Goal: Task Accomplishment & Management: Use online tool/utility

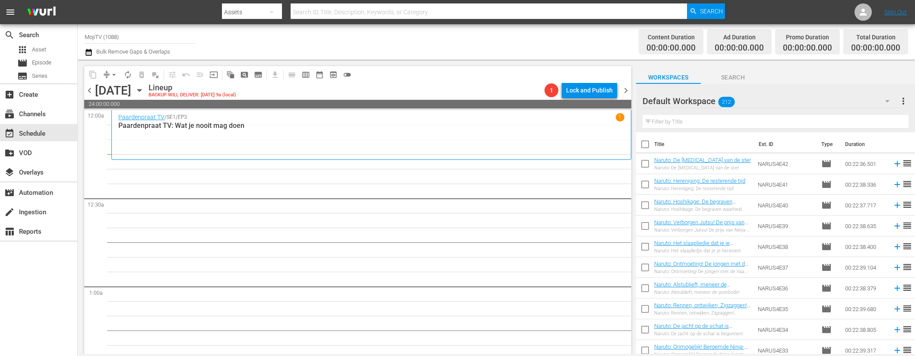
click at [141, 89] on icon "button" at bounding box center [139, 90] width 4 height 2
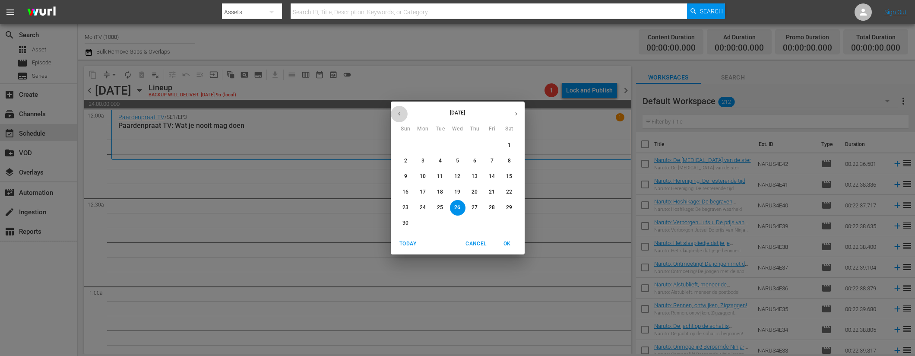
click at [400, 112] on icon "button" at bounding box center [399, 114] width 6 height 6
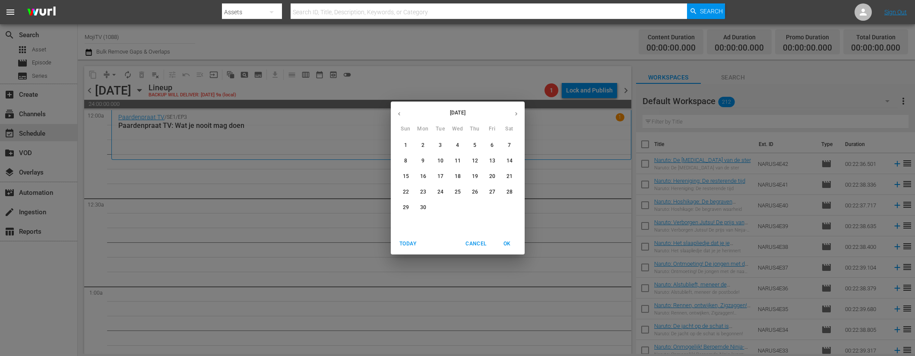
click at [400, 112] on icon "button" at bounding box center [399, 114] width 6 height 6
click at [399, 113] on icon "button" at bounding box center [399, 114] width 6 height 6
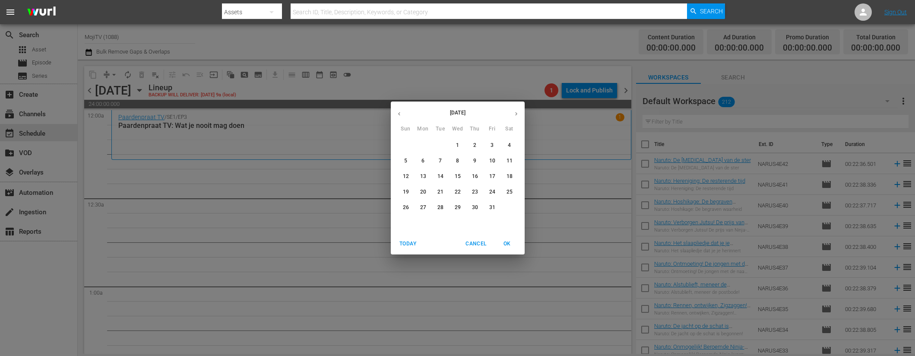
click at [399, 113] on icon "button" at bounding box center [399, 114] width 6 height 6
click at [443, 206] on p "26" at bounding box center [440, 207] width 6 height 7
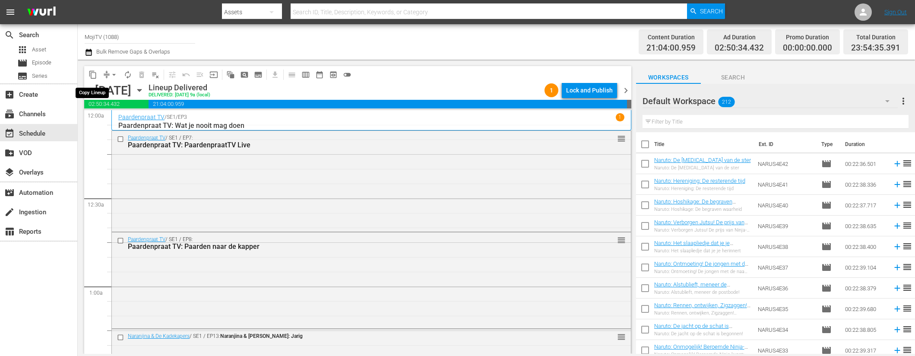
click at [94, 75] on span "content_copy" at bounding box center [93, 74] width 9 height 9
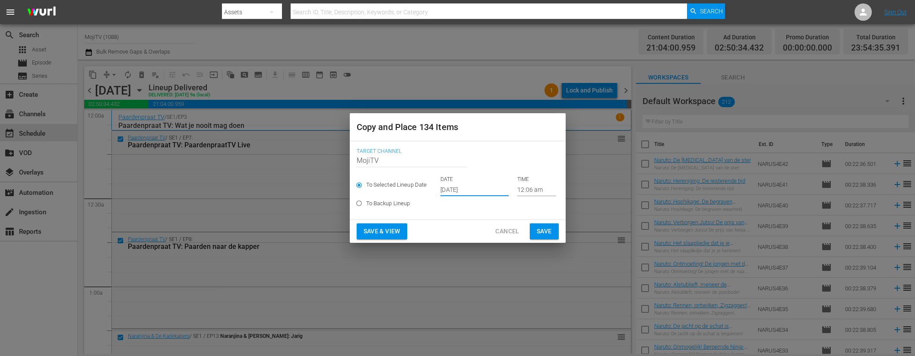
click at [480, 187] on input "[DATE]" at bounding box center [474, 189] width 68 height 13
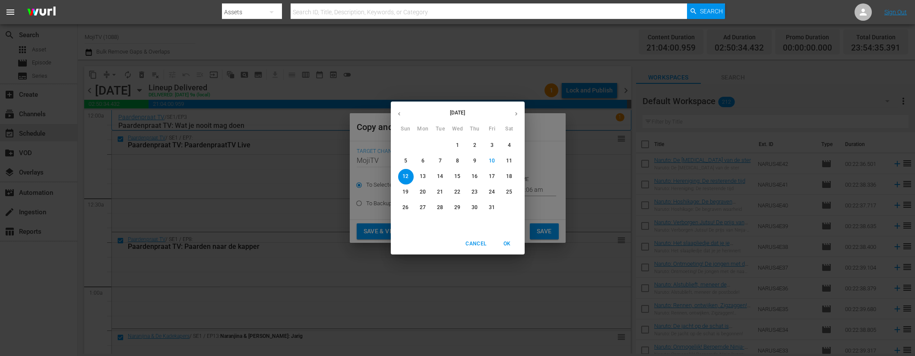
click at [513, 113] on icon "button" at bounding box center [516, 114] width 6 height 6
click at [456, 206] on p "26" at bounding box center [457, 207] width 6 height 7
type input "[DATE]"
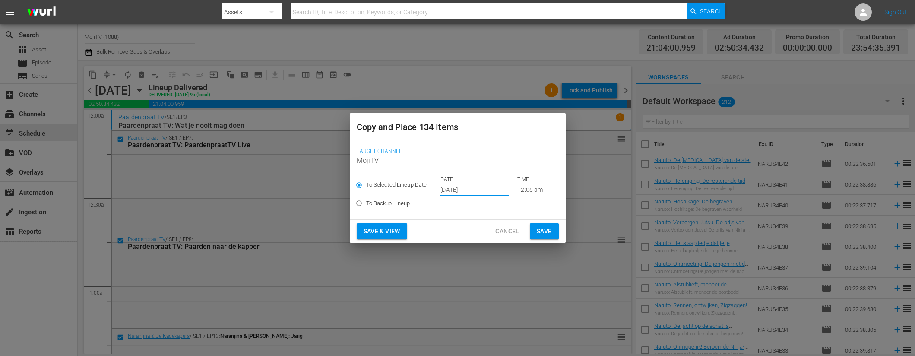
click at [396, 237] on button "Save & View" at bounding box center [382, 231] width 51 height 16
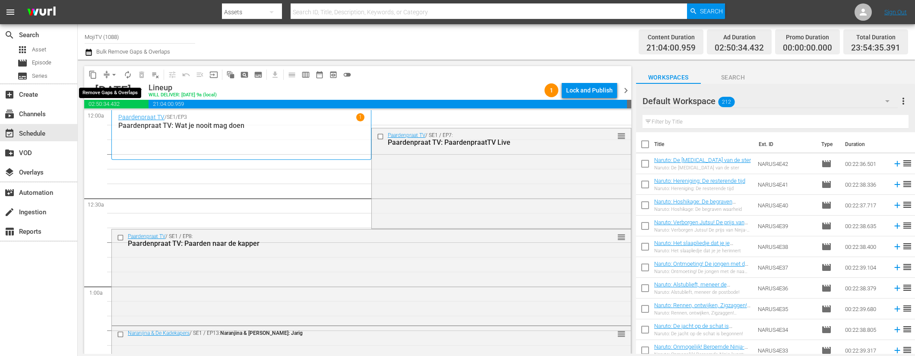
drag, startPoint x: 114, startPoint y: 75, endPoint x: 114, endPoint y: 81, distance: 5.6
click at [114, 75] on span "arrow_drop_down" at bounding box center [114, 74] width 9 height 9
click at [124, 122] on li "Align to End of Previous Day" at bounding box center [114, 121] width 91 height 14
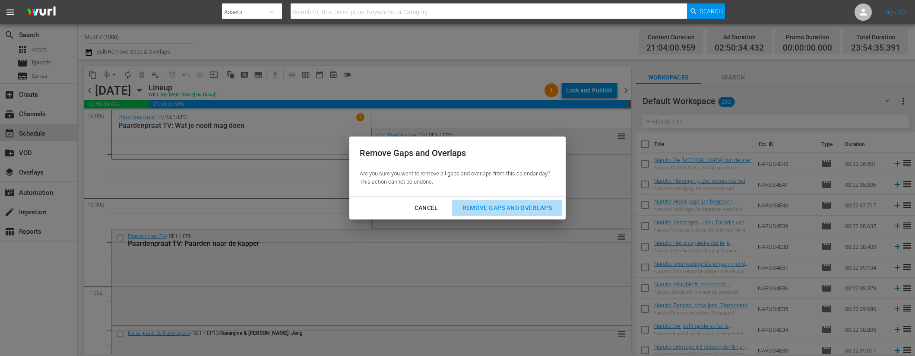
click at [501, 207] on div "Remove Gaps and Overlaps" at bounding box center [507, 208] width 103 height 11
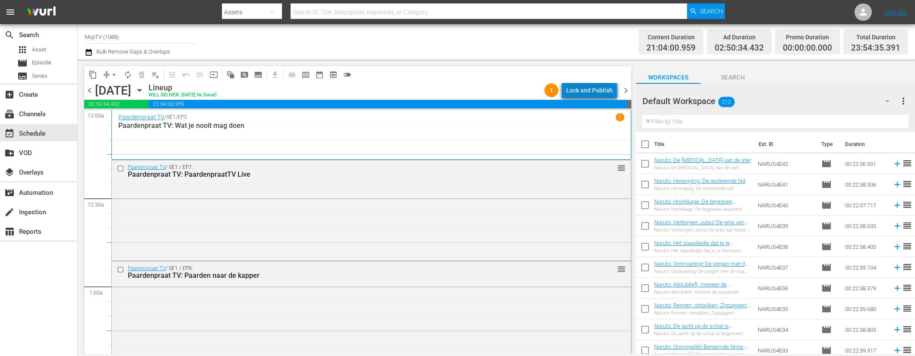
click at [593, 93] on div "Lock and Publish" at bounding box center [589, 90] width 47 height 16
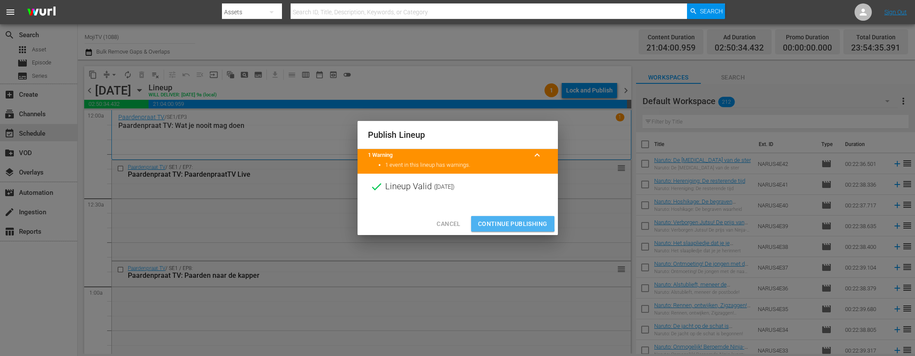
click at [489, 221] on span "Continue Publishing" at bounding box center [513, 224] width 70 height 11
